Goal: Task Accomplishment & Management: Complete application form

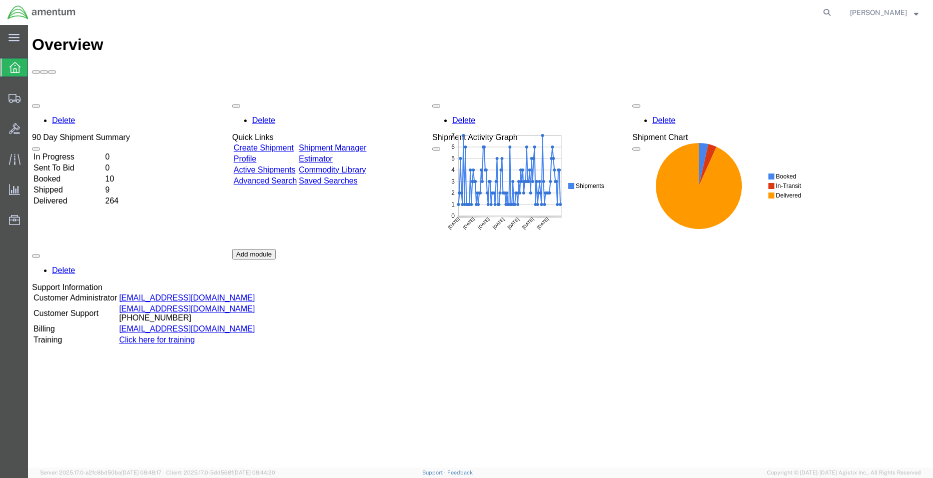
click at [77, 152] on td "In Progress" at bounding box center [68, 157] width 71 height 10
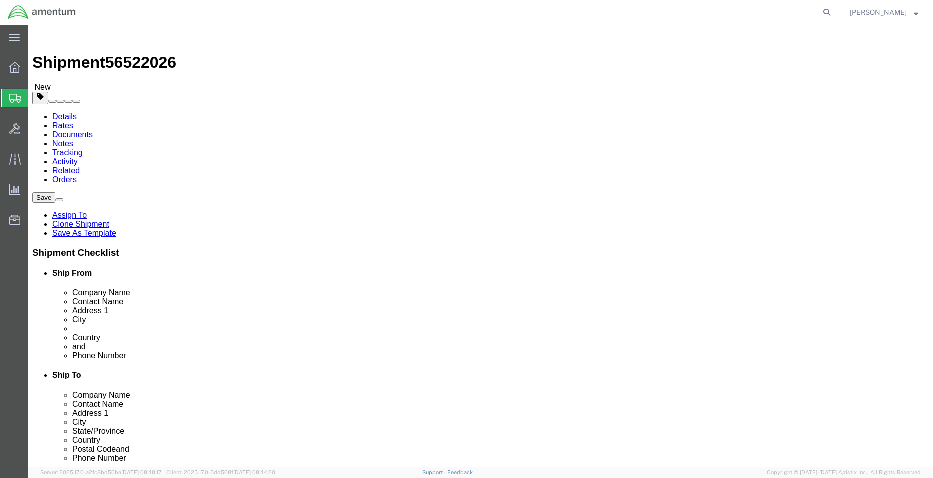
select select "42677"
select select
click input "BLDG 800 ,"
type input "BLDG 800"
click input "404.767.5800"
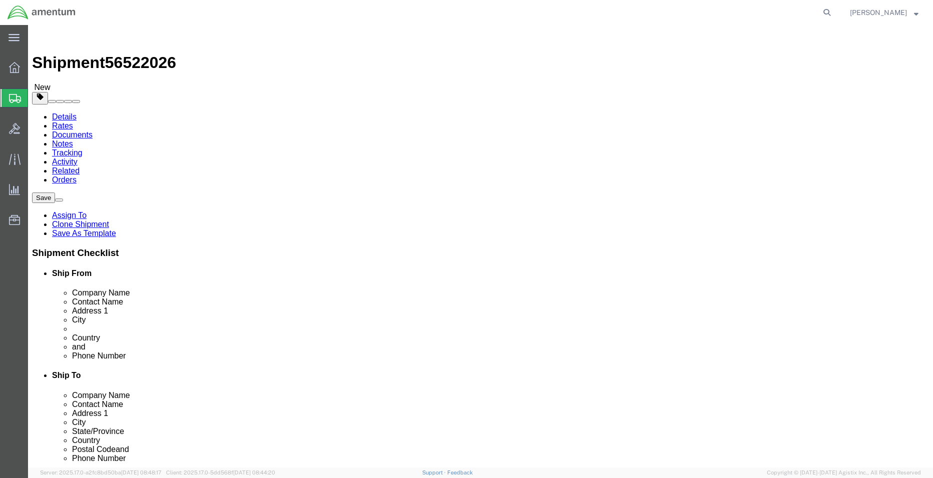
click input "404.767-5800"
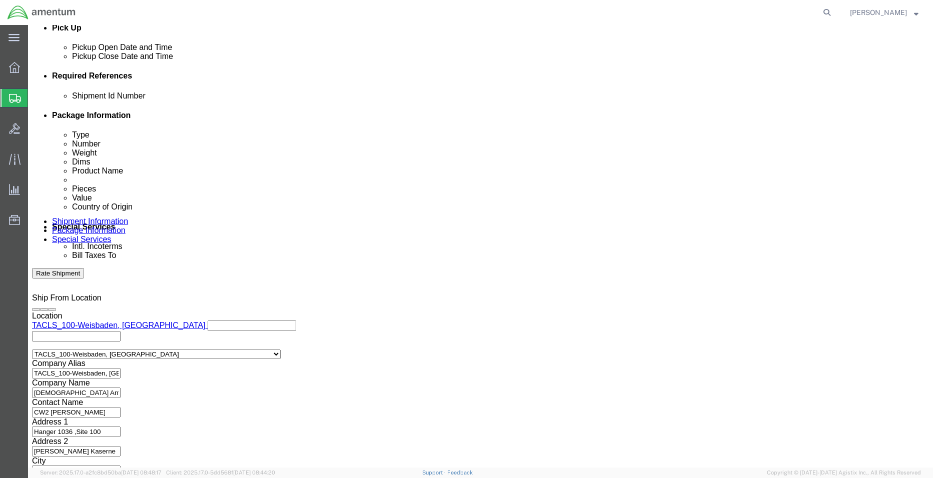
type input "[PHONE_NUMBER]"
click button "Continue"
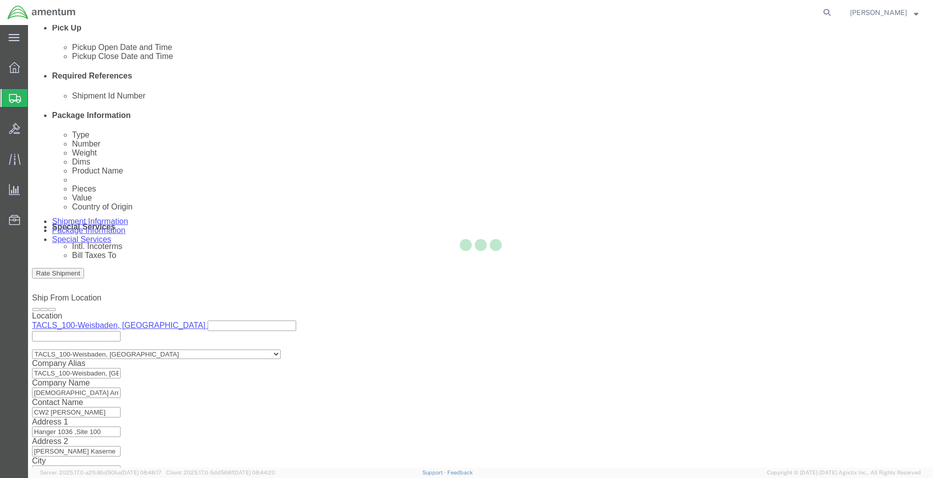
scroll to position [0, 0]
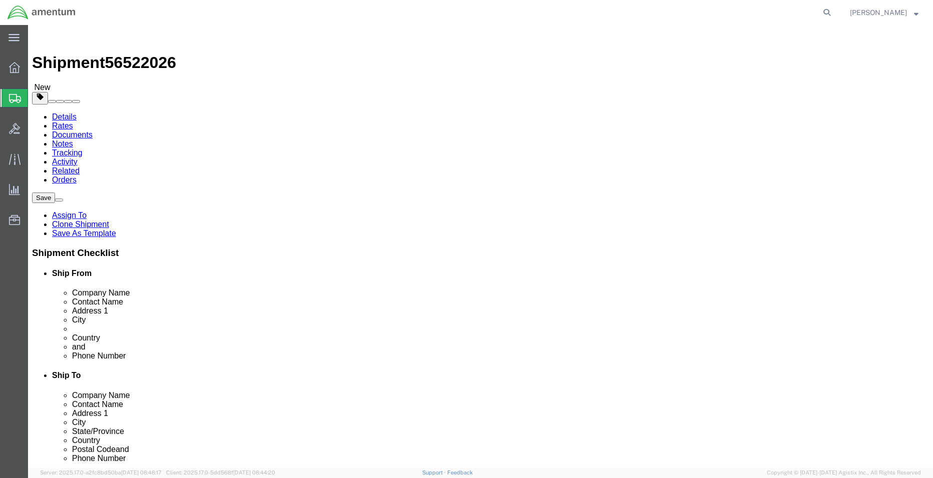
click button "Continue"
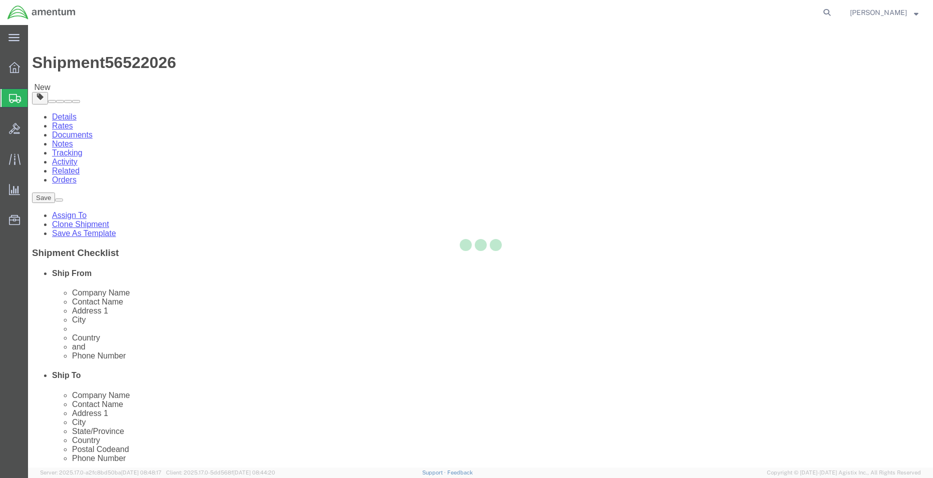
select select
select select "DEPARTMENT"
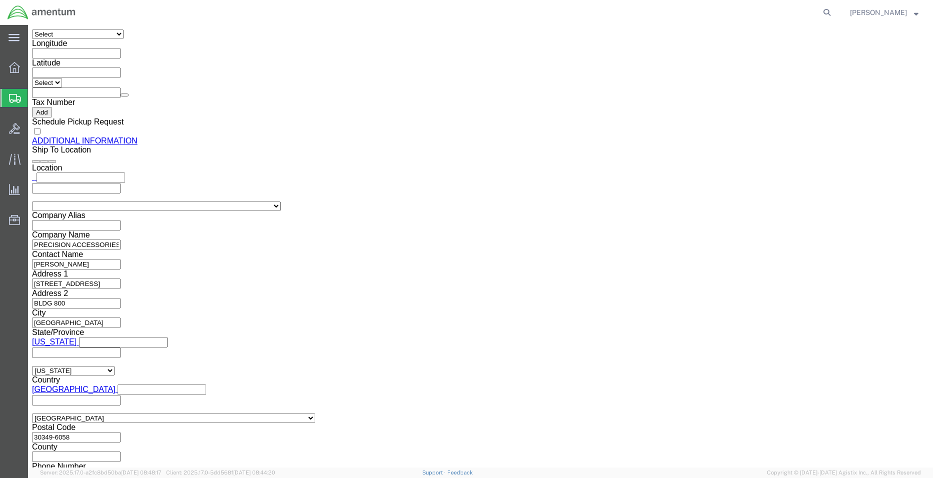
scroll to position [1247, 0]
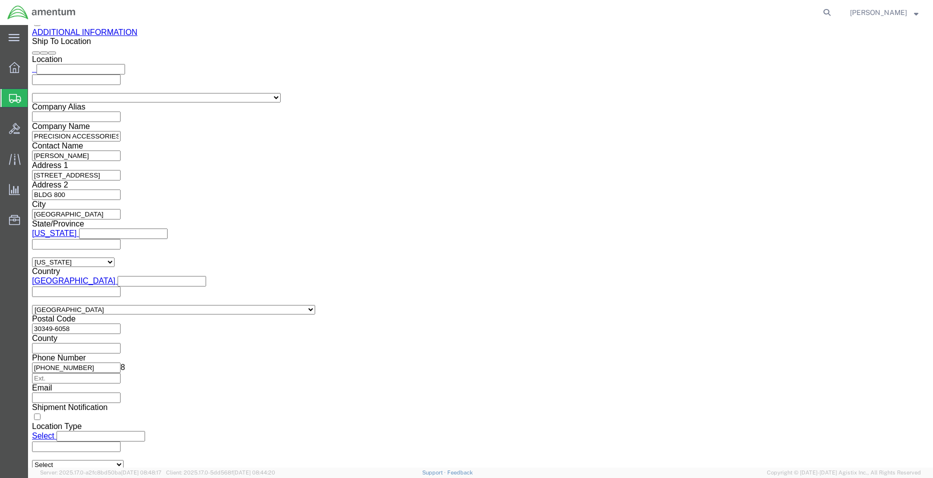
click button "Rate Shipment"
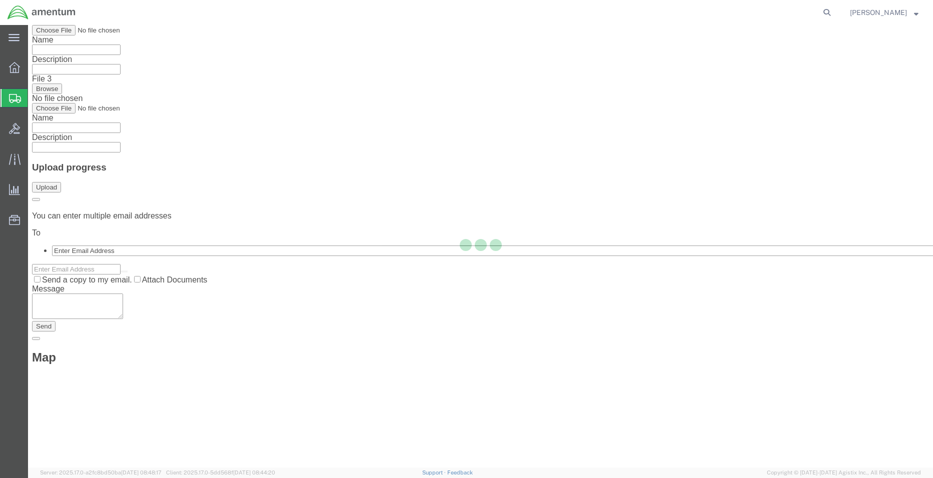
scroll to position [0, 0]
